Goal: Find contact information: Find contact information

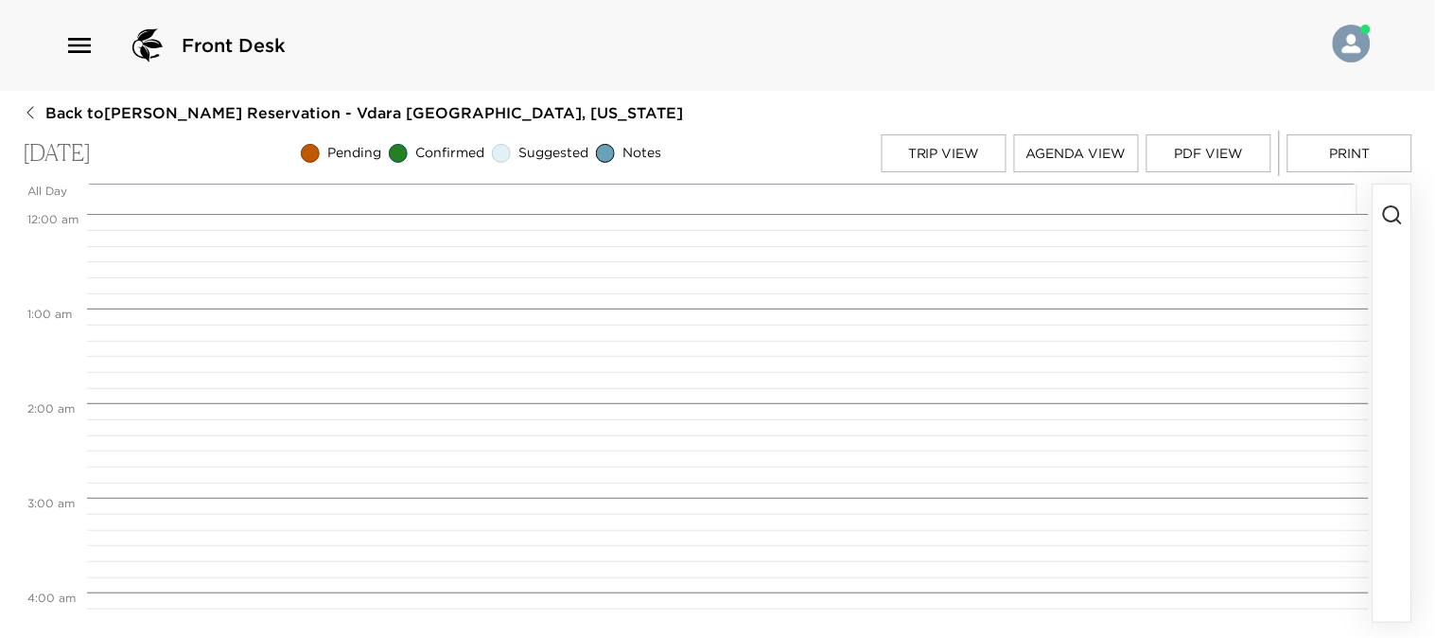
scroll to position [757, 0]
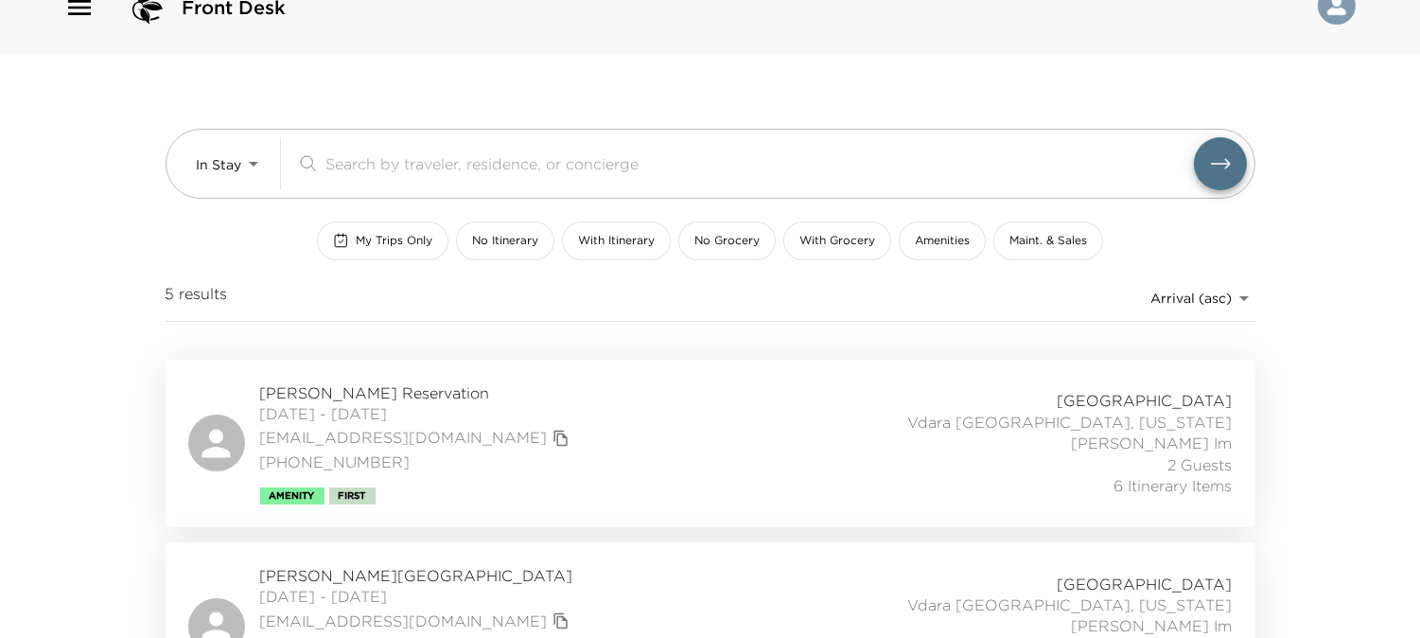
scroll to position [49, 0]
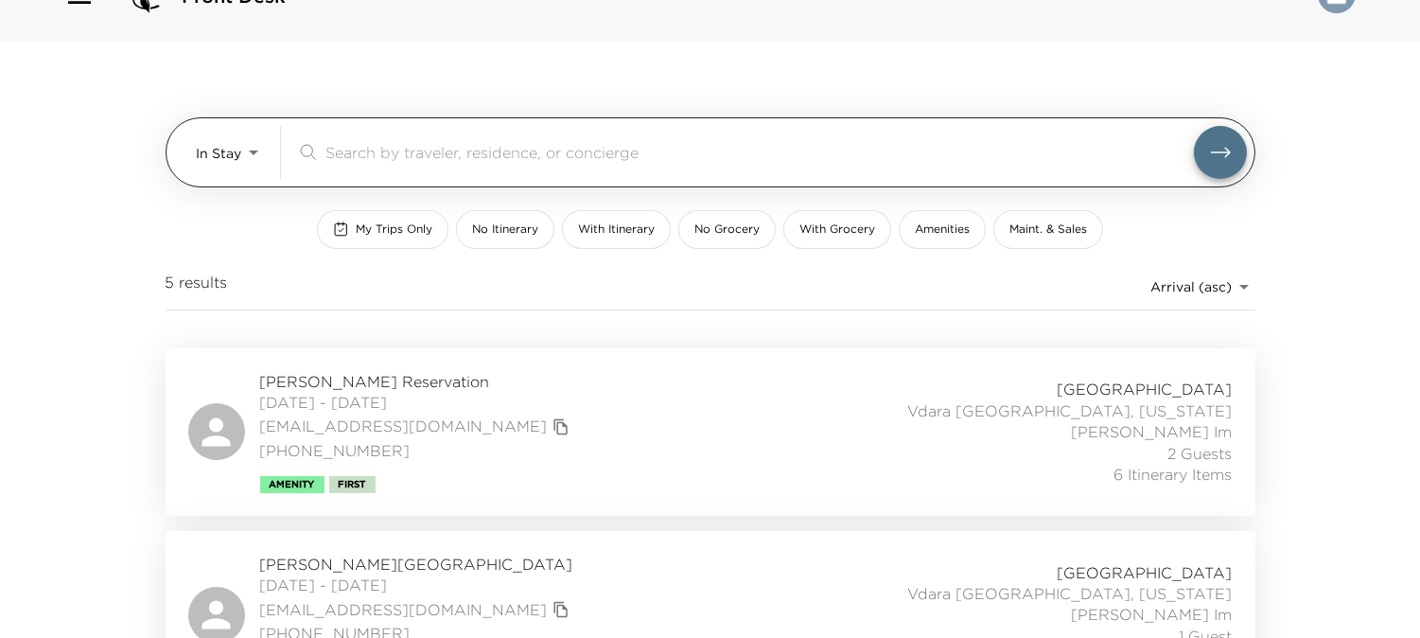
click at [237, 155] on body "Front Desk In Stay In-Stay ​ My Trips Only No Itinerary With Itinerary No Groce…" at bounding box center [710, 270] width 1420 height 638
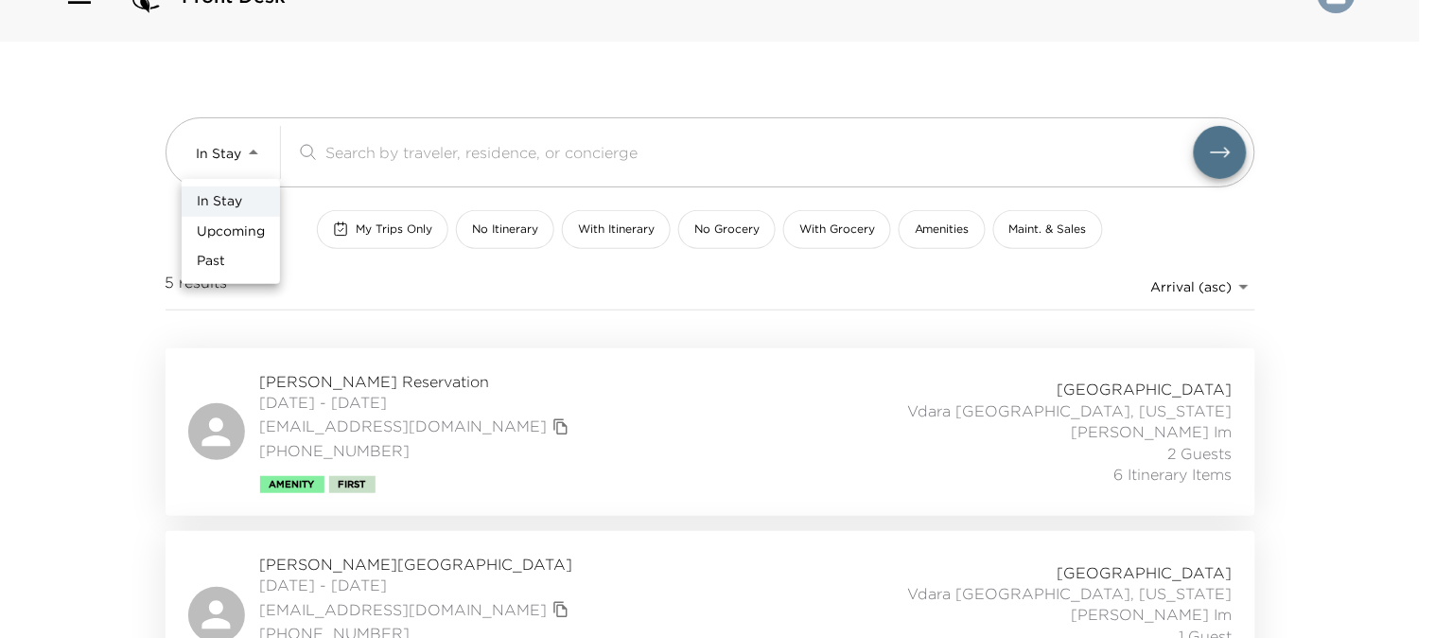
click at [238, 225] on span "Upcoming" at bounding box center [231, 231] width 68 height 19
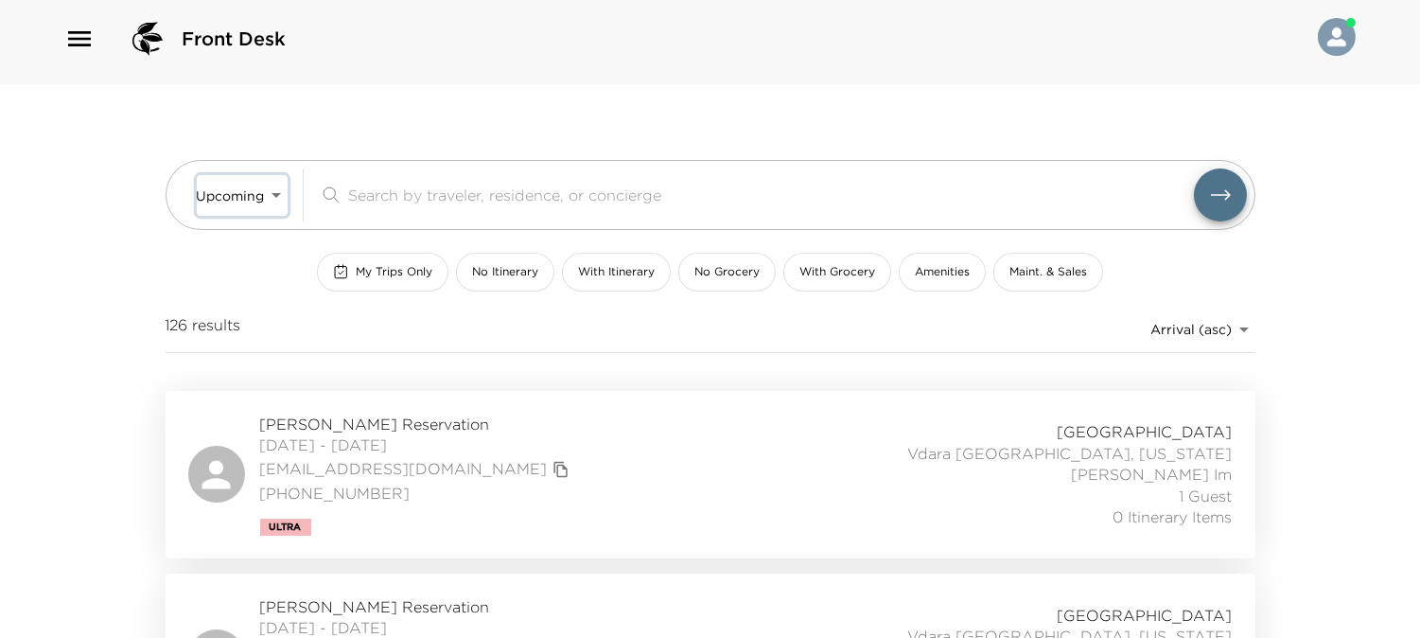
scroll to position [8, 0]
click at [32, 121] on div "Front Desk Upcoming Upcoming ​ My Trips Only No Itinerary With Itinerary No Gro…" at bounding box center [710, 311] width 1420 height 638
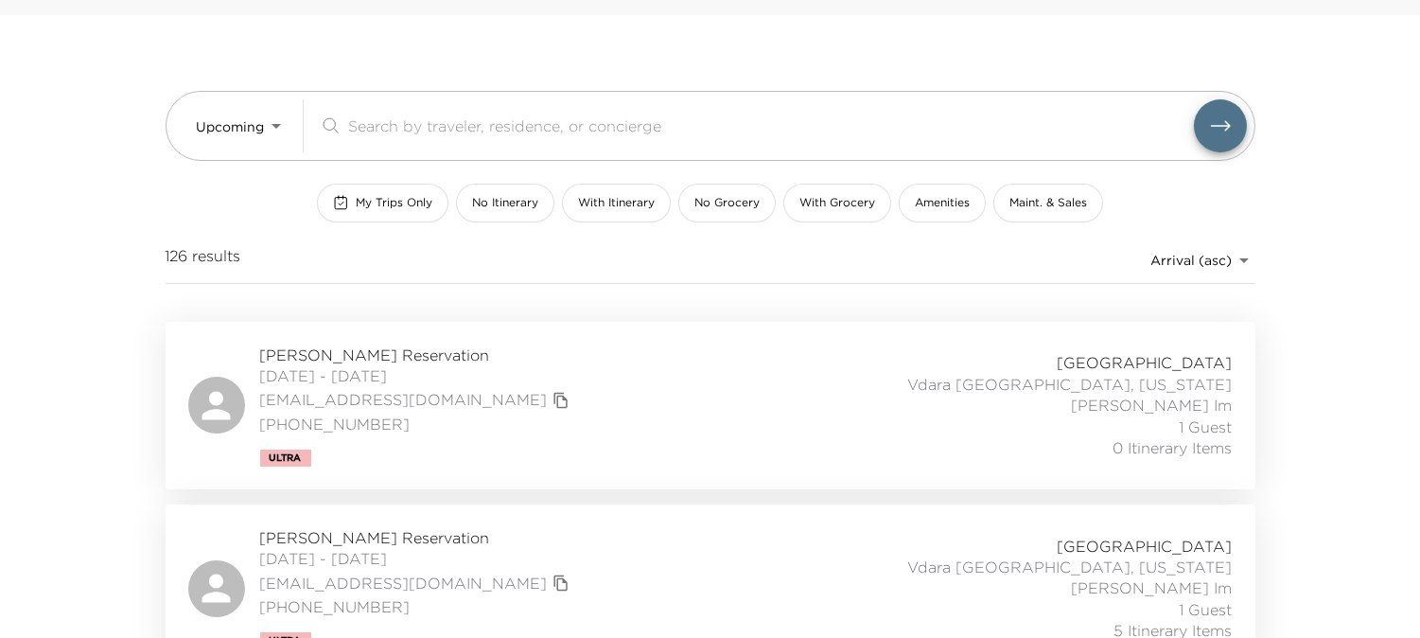
scroll to position [171, 0]
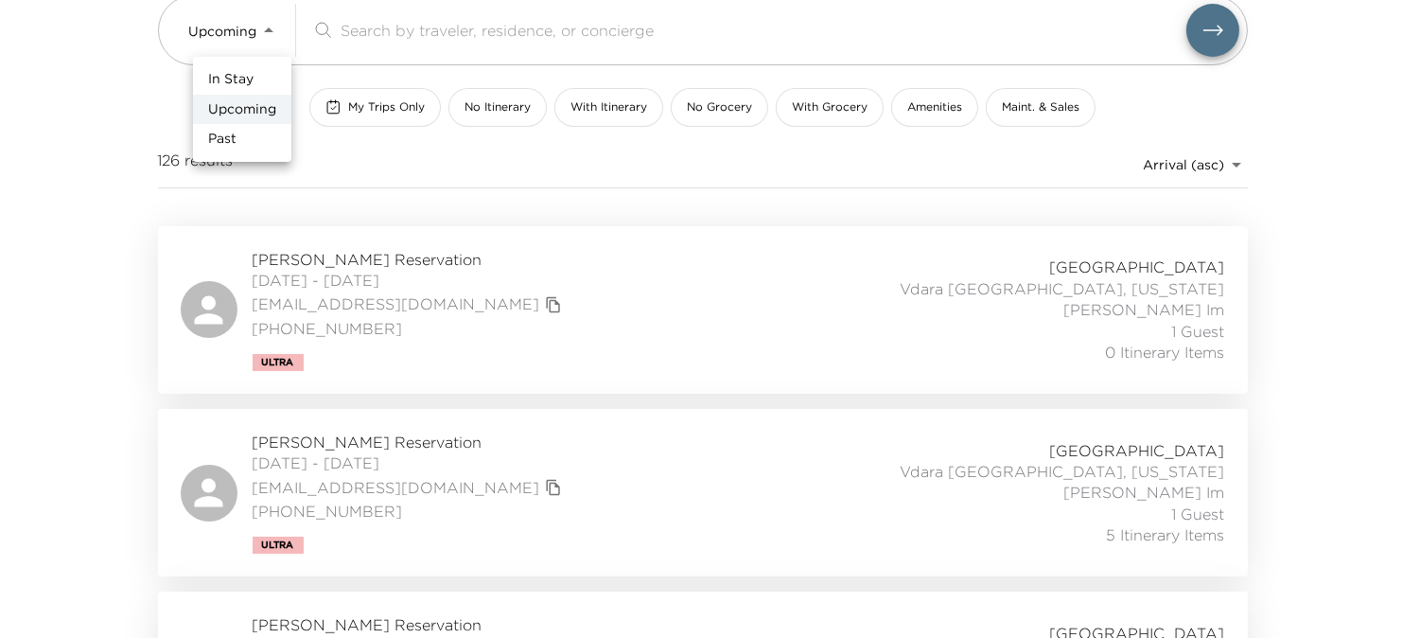
click at [256, 31] on body "Front Desk Upcoming Upcoming ​ My Trips Only No Itinerary With Itinerary No Gro…" at bounding box center [710, 148] width 1420 height 638
click at [253, 66] on li "In Stay" at bounding box center [242, 79] width 98 height 30
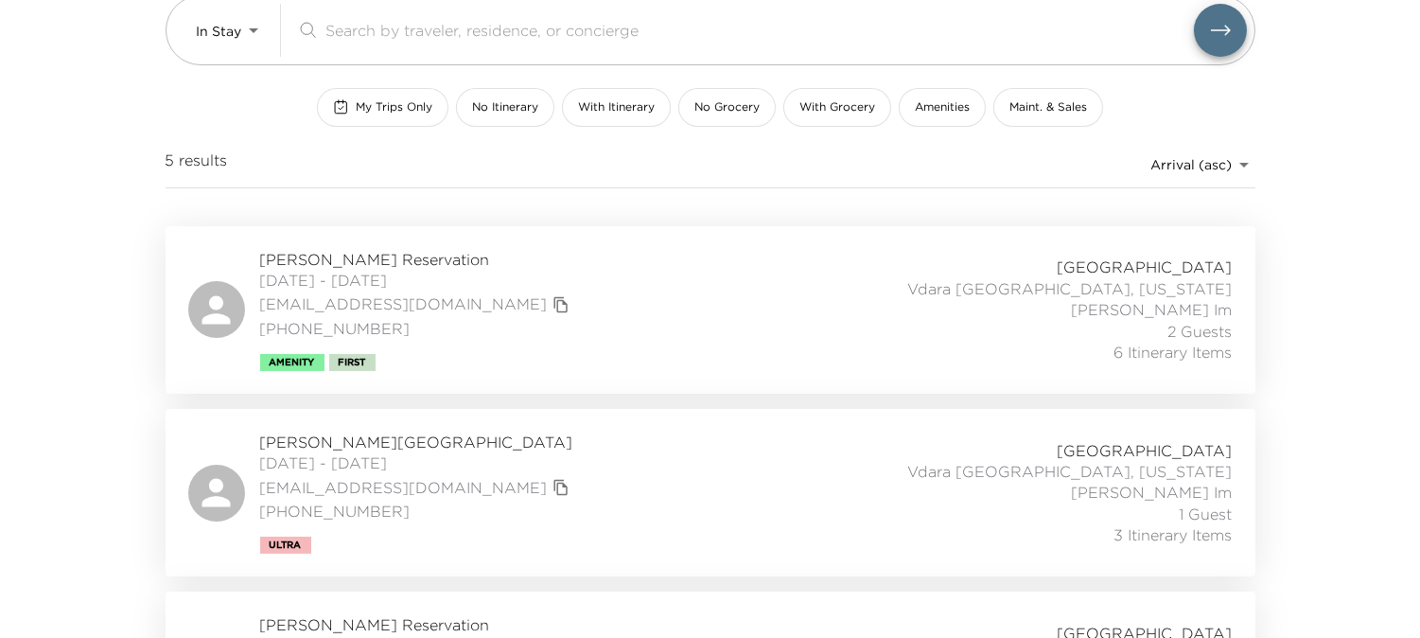
click at [552, 305] on icon "copy primary member email" at bounding box center [560, 304] width 17 height 17
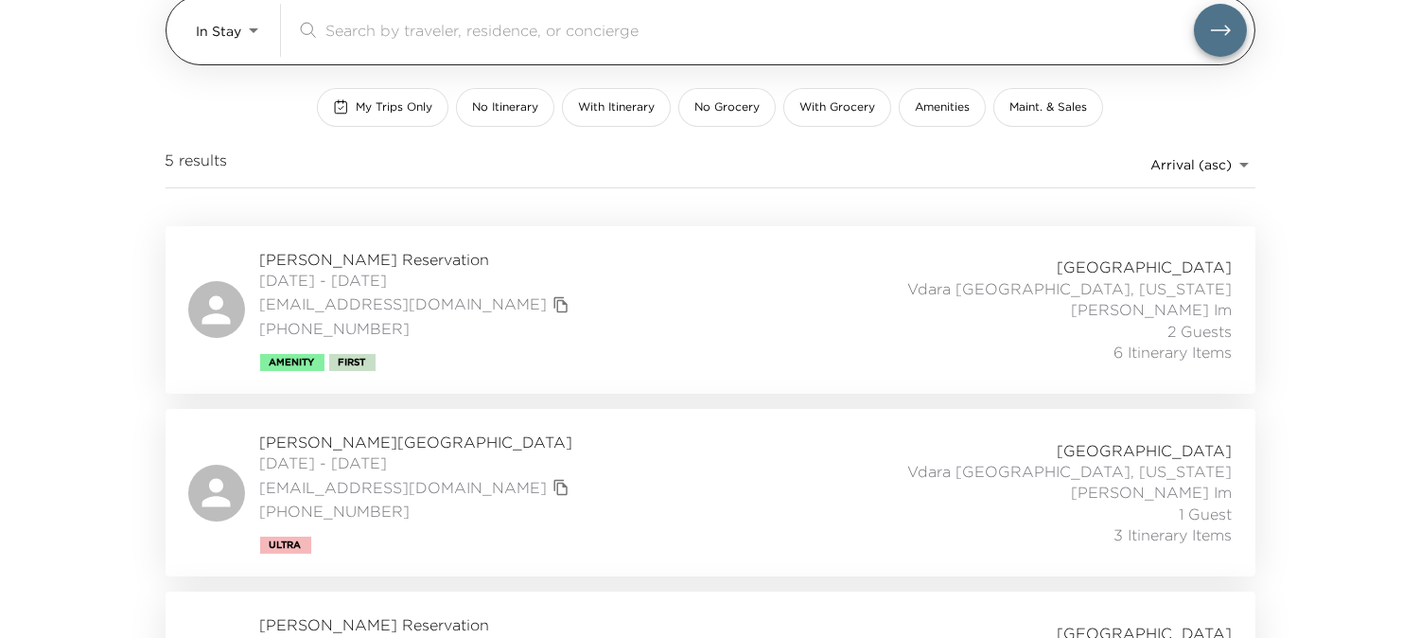
click at [240, 28] on body "Front Desk In Stay In-Stay ​ My Trips Only No Itinerary With Itinerary No Groce…" at bounding box center [710, 148] width 1420 height 638
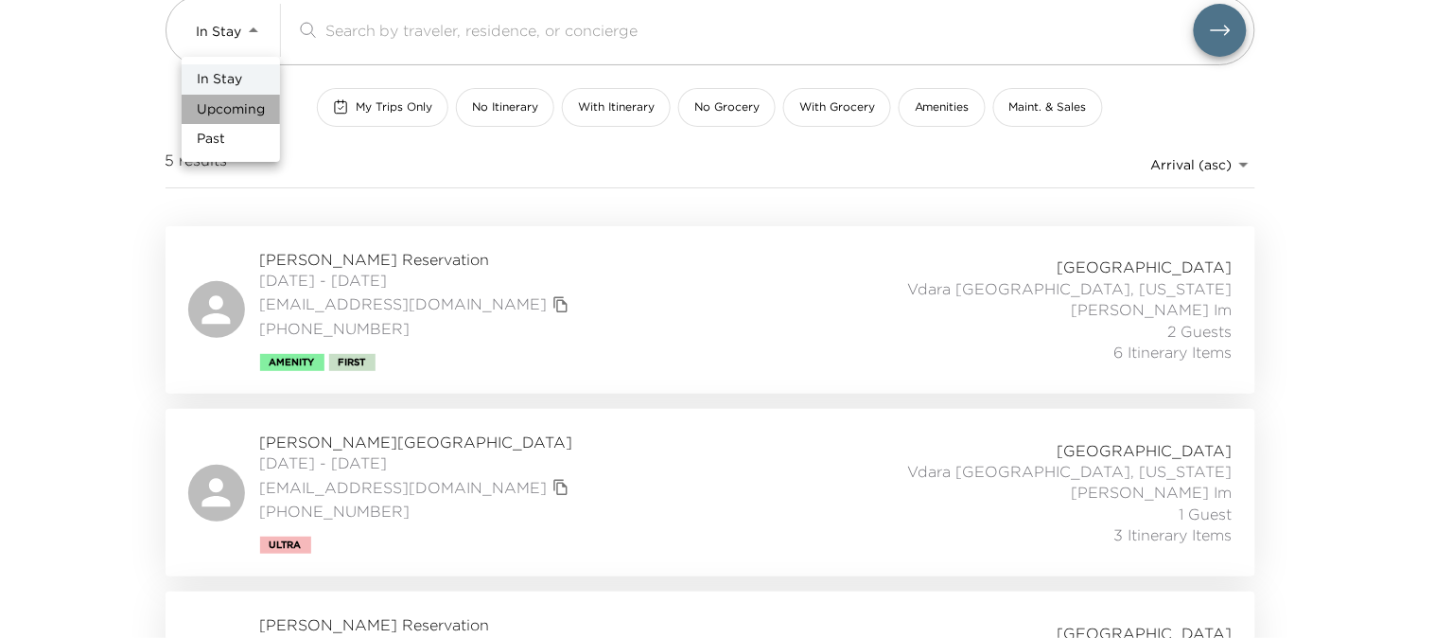
click at [241, 107] on span "Upcoming" at bounding box center [231, 109] width 68 height 19
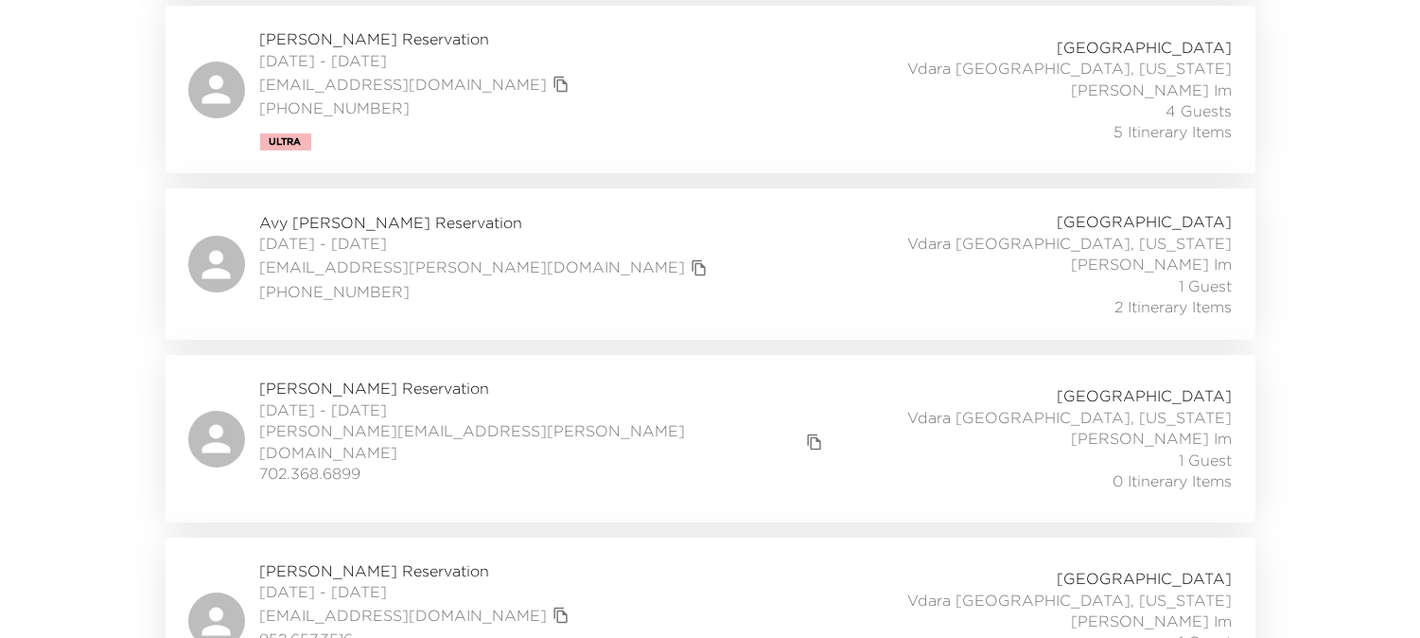
scroll to position [760, 0]
click at [806, 431] on icon "copy primary member email" at bounding box center [814, 438] width 17 height 17
click at [806, 430] on icon "copy primary member email" at bounding box center [814, 438] width 17 height 17
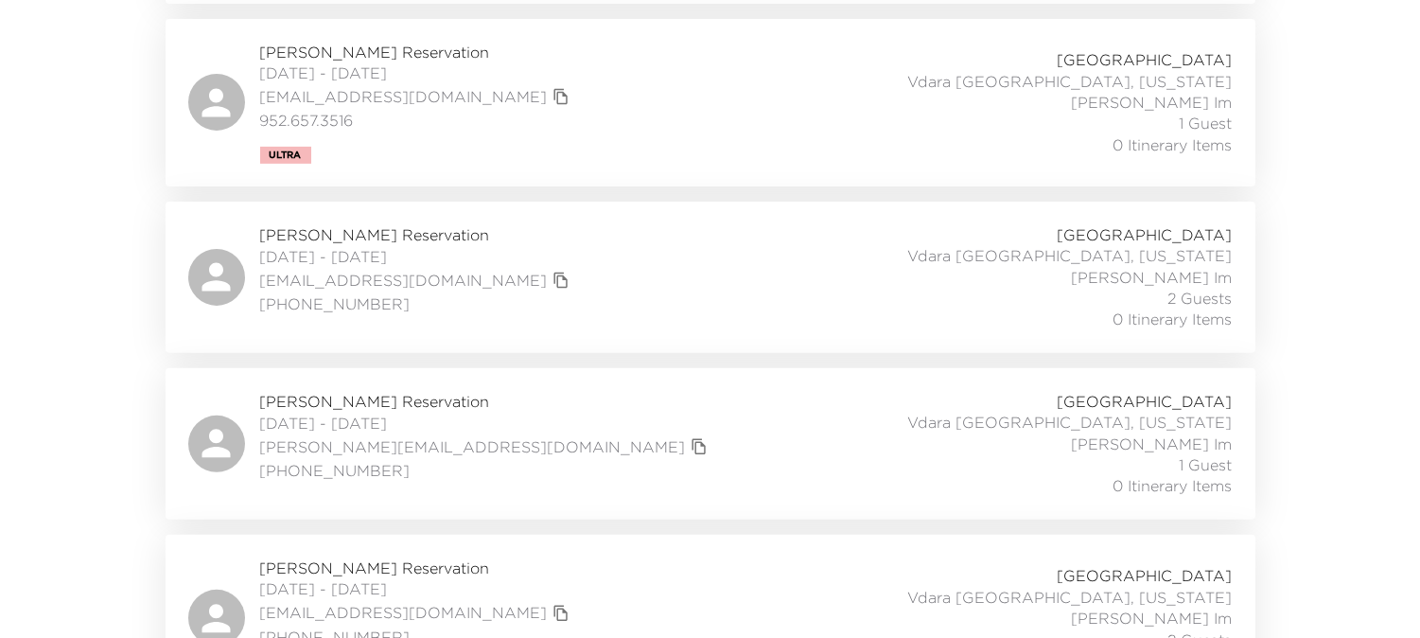
scroll to position [1283, 0]
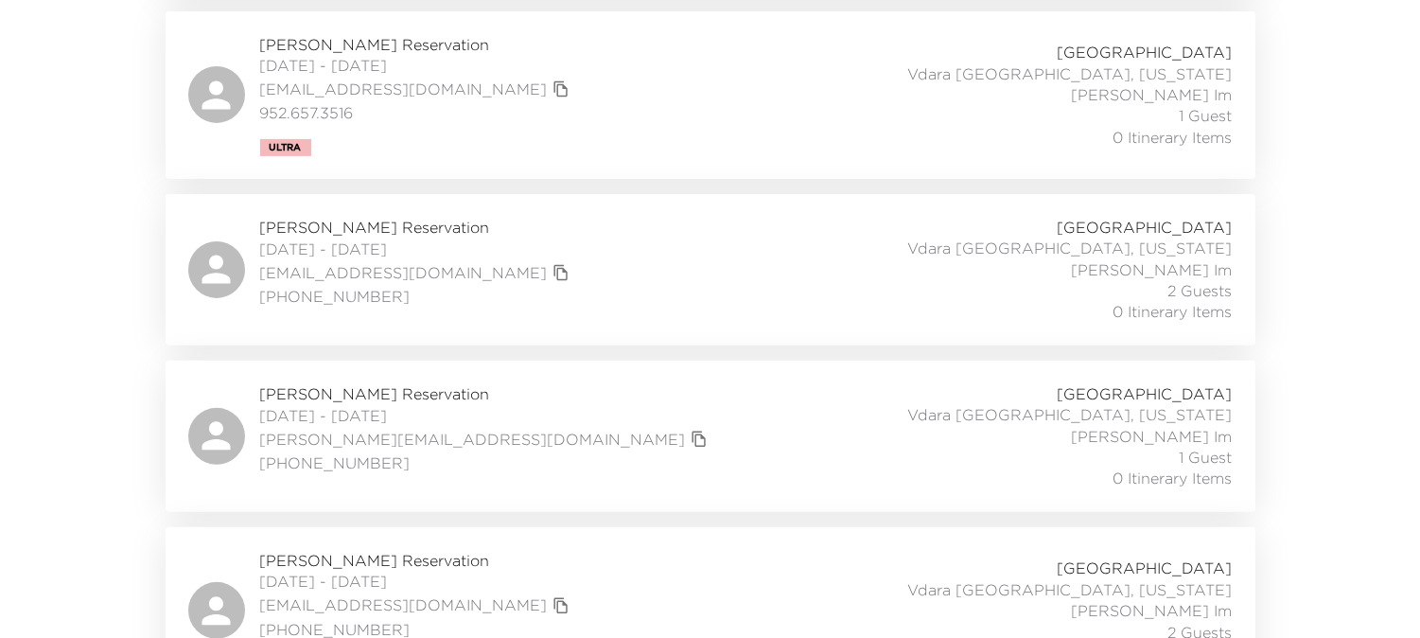
click at [691, 430] on icon "copy primary member email" at bounding box center [699, 438] width 17 height 17
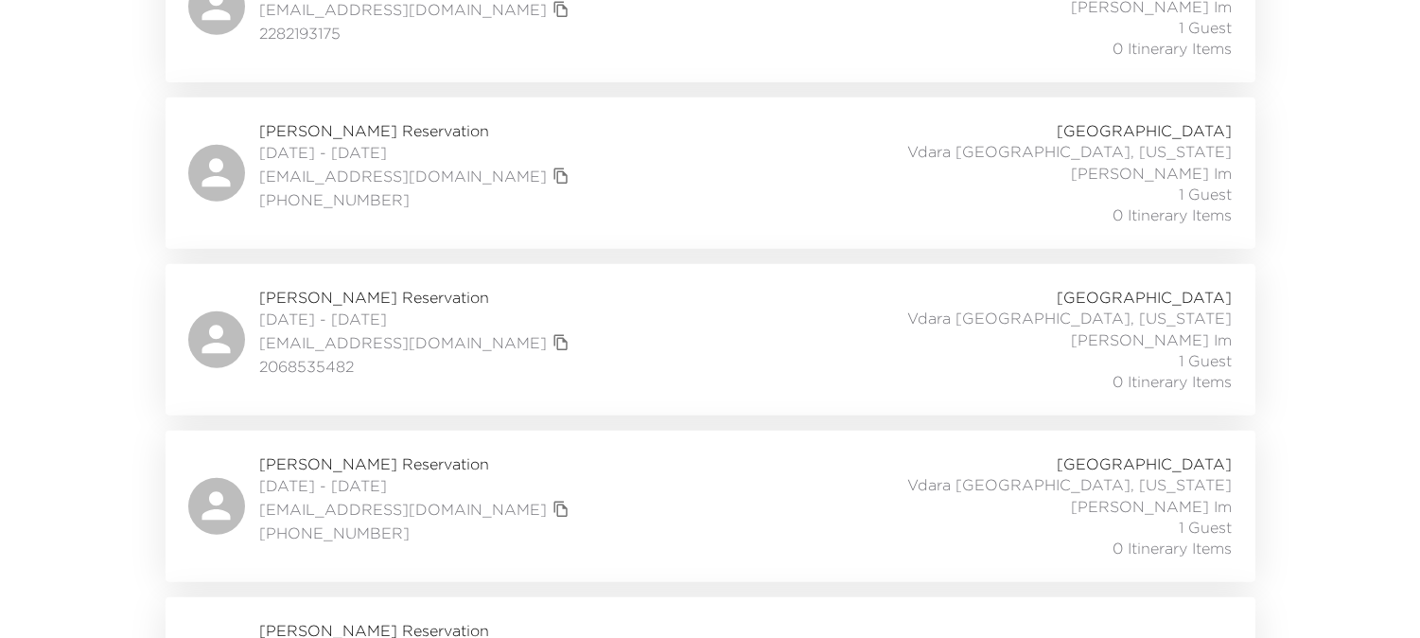
scroll to position [2984, 0]
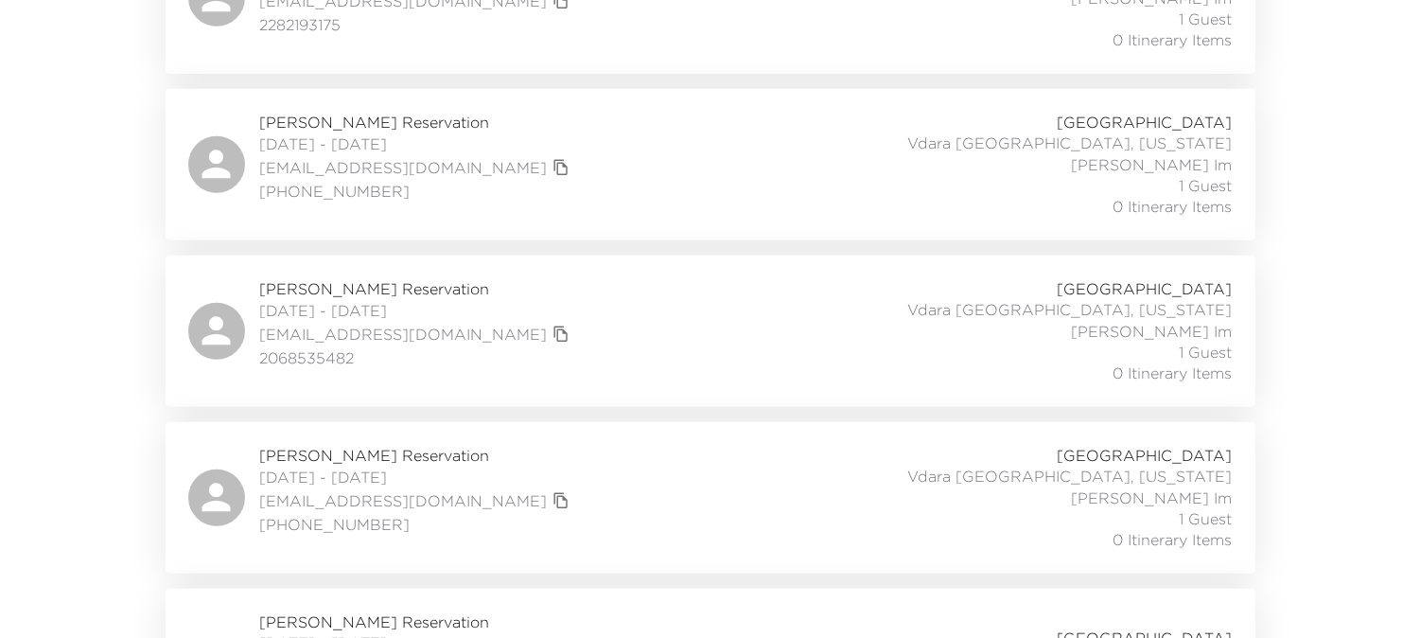
click at [552, 492] on icon "copy primary member email" at bounding box center [560, 500] width 17 height 17
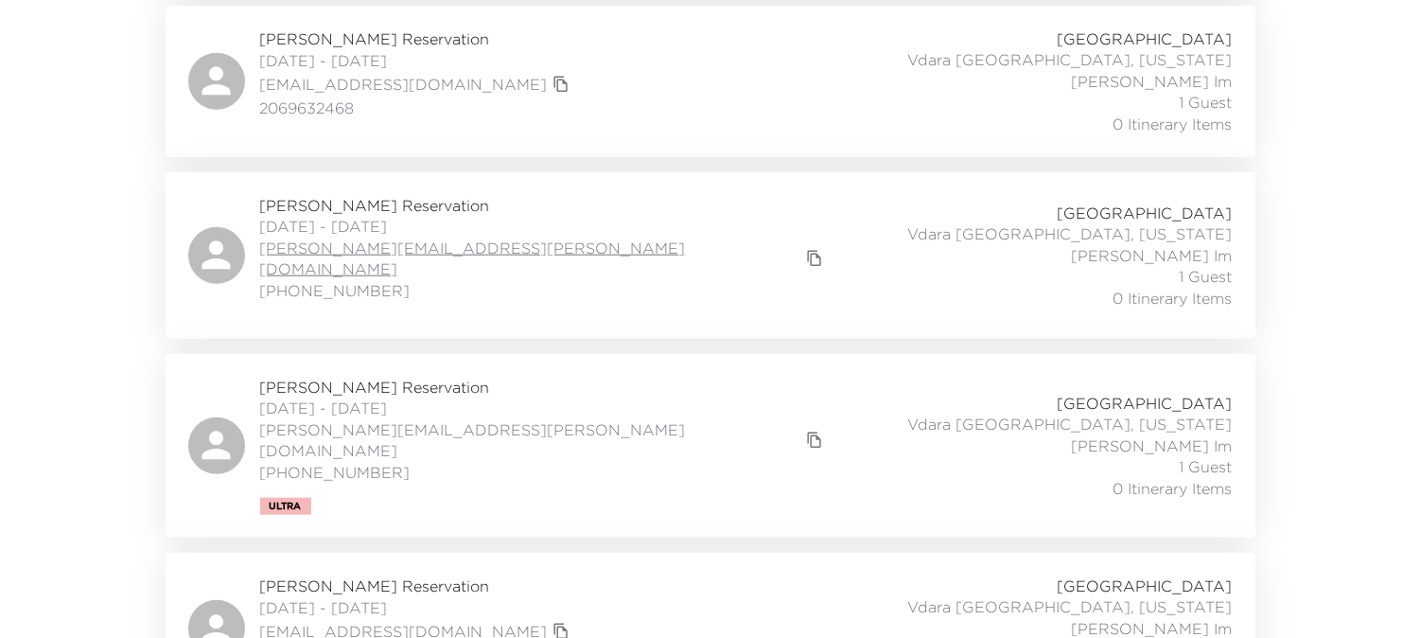
scroll to position [3777, 0]
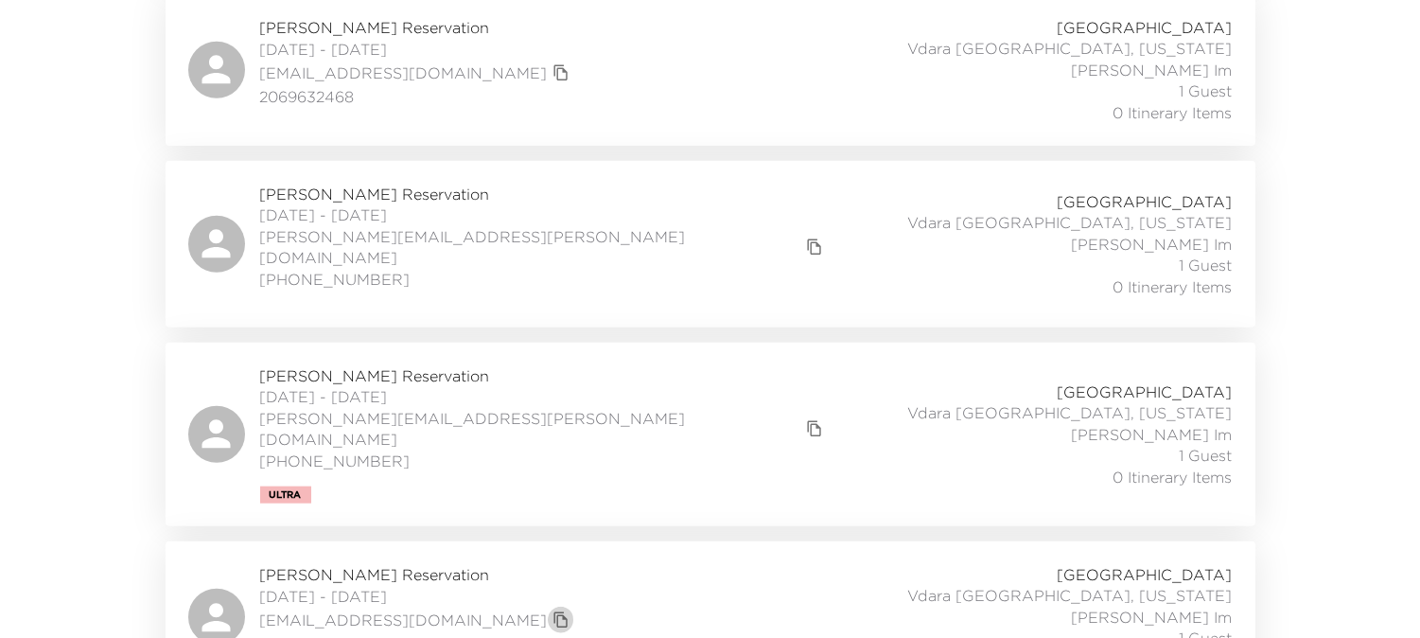
click at [552, 611] on icon "copy primary member email" at bounding box center [560, 619] width 17 height 17
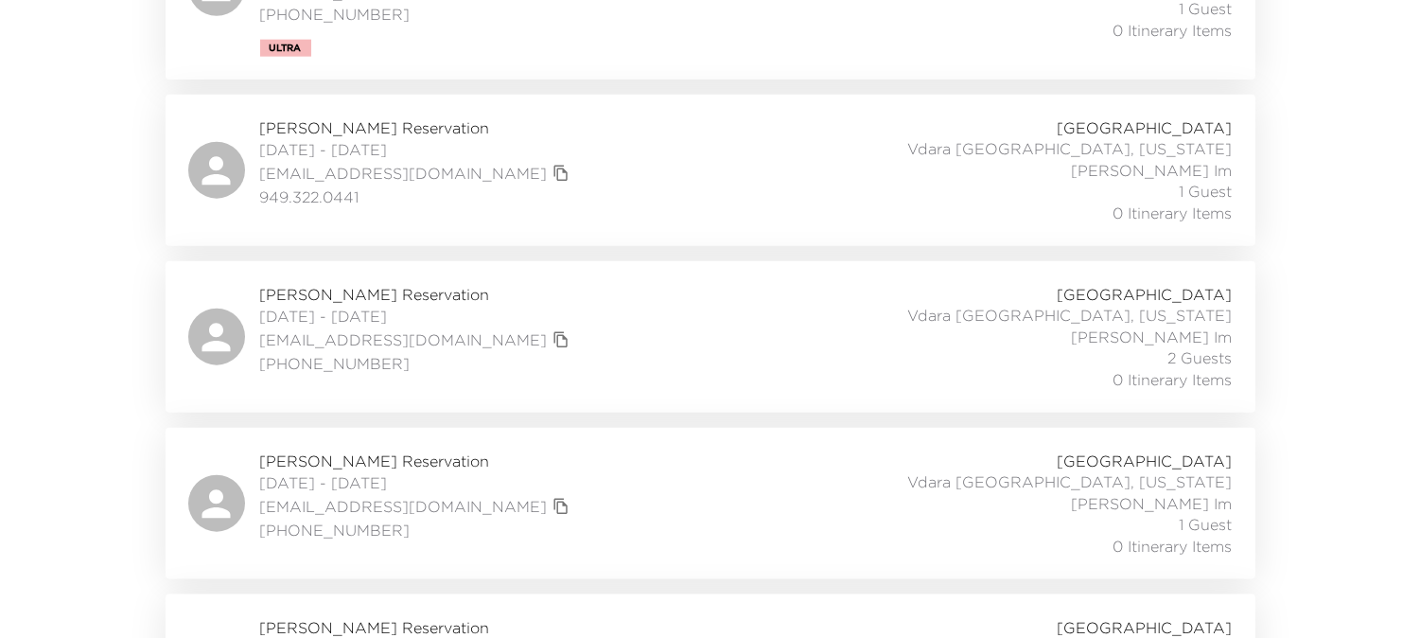
scroll to position [4259, 0]
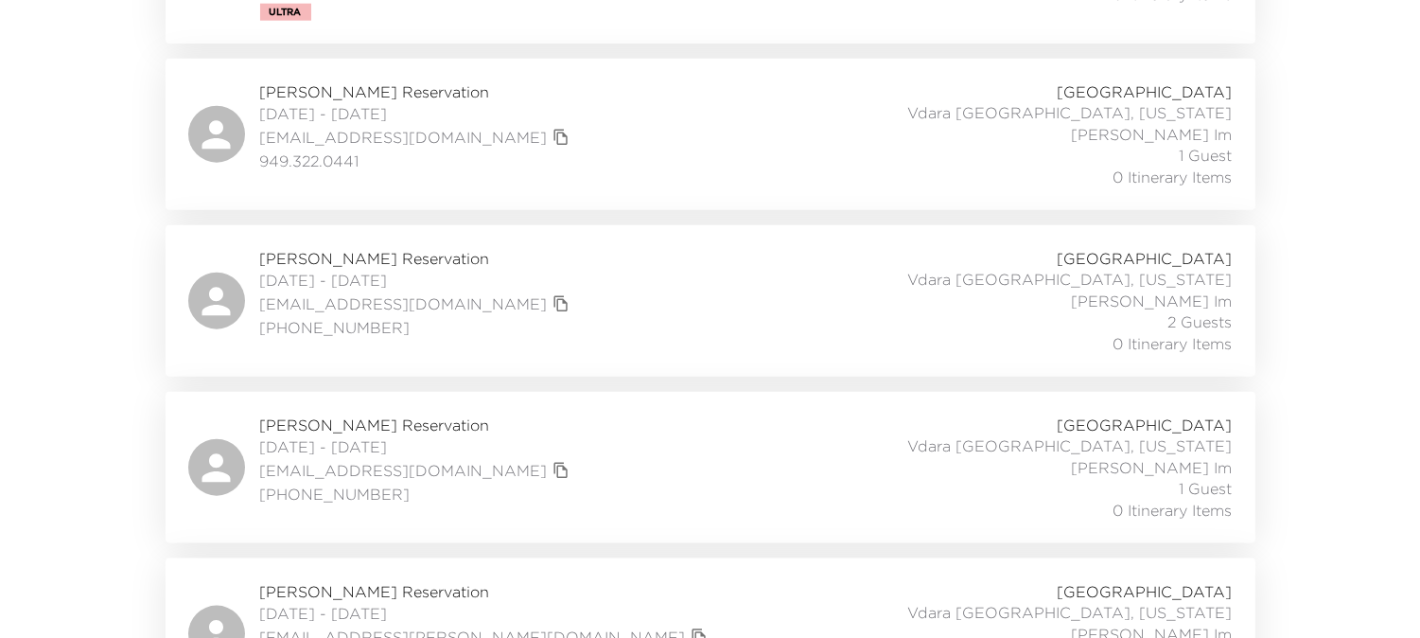
click at [692, 629] on icon "copy primary member email" at bounding box center [698, 637] width 13 height 16
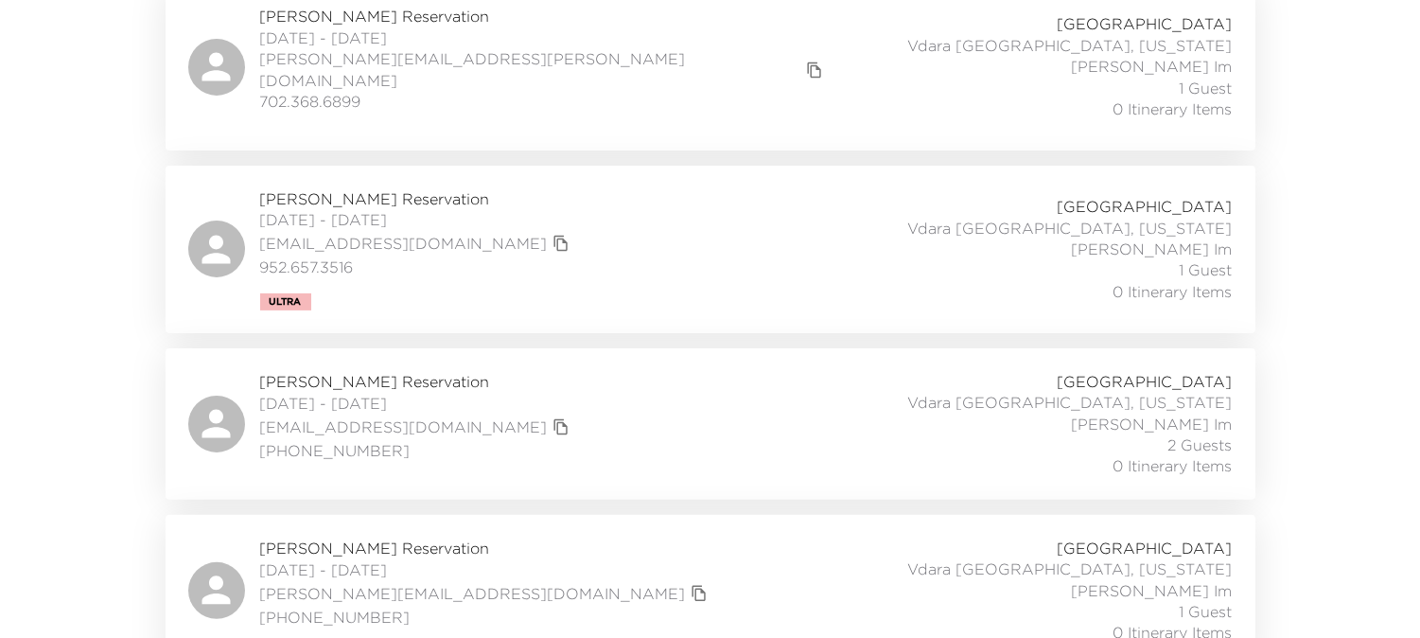
scroll to position [0, 0]
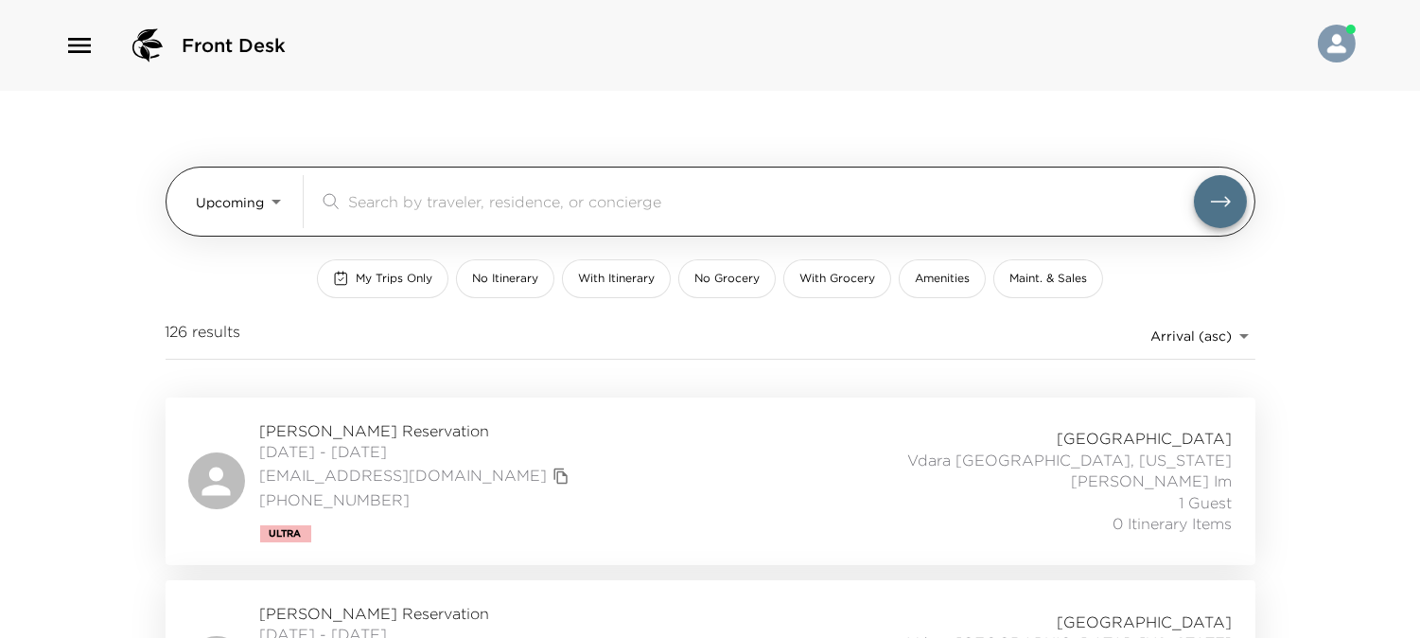
click at [242, 197] on body "Front Desk Upcoming Upcoming ​ My Trips Only No Itinerary With Itinerary No Gro…" at bounding box center [710, 319] width 1420 height 638
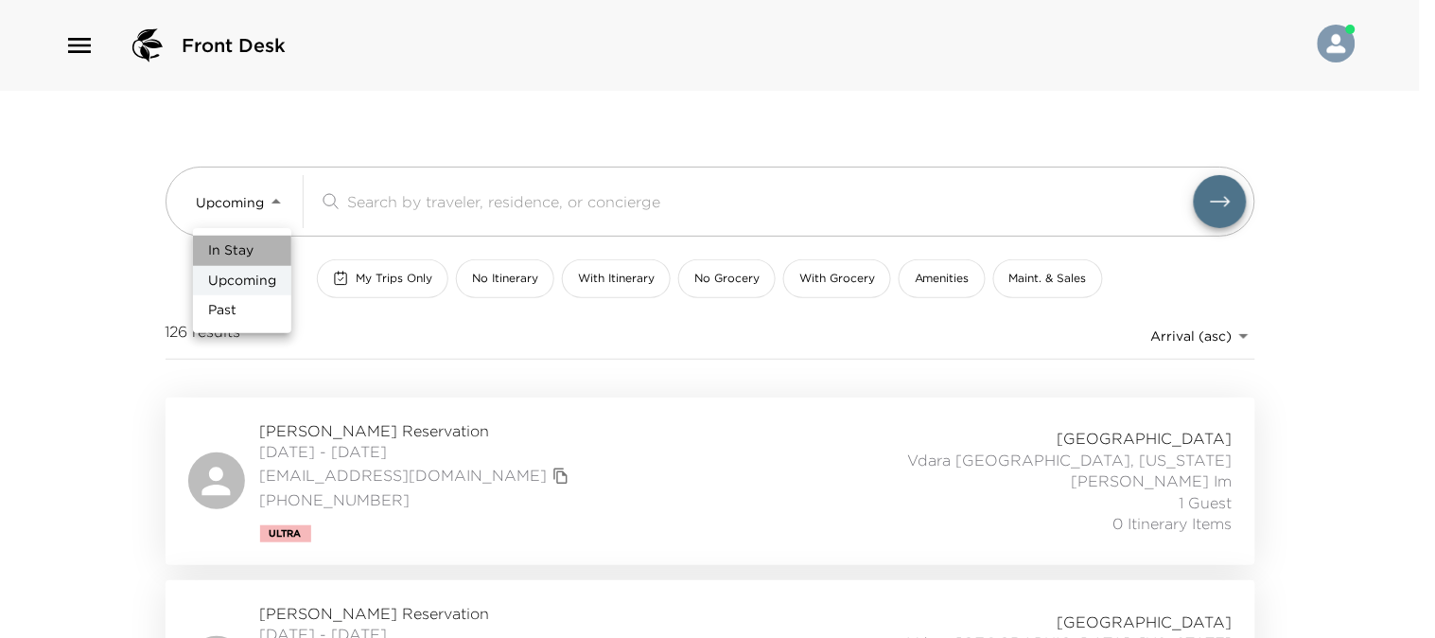
click at [242, 242] on span "In Stay" at bounding box center [230, 250] width 45 height 19
type input "In-Stay"
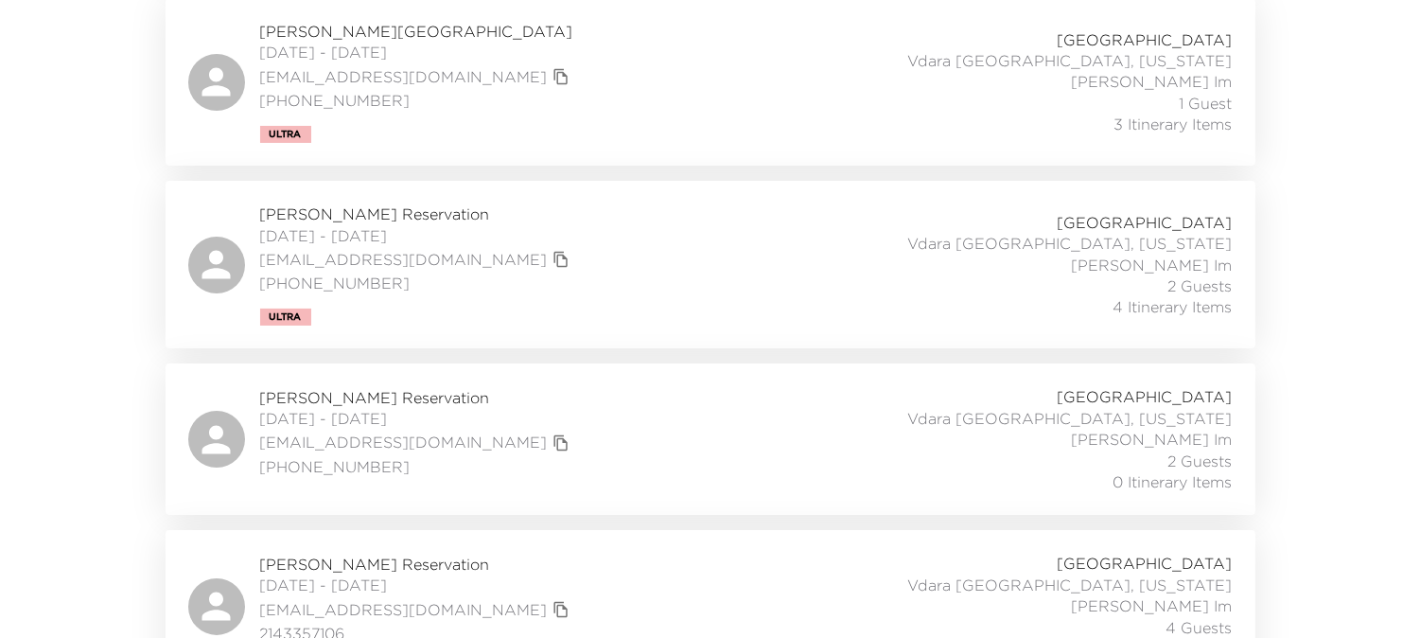
scroll to position [625, 0]
